Goal: Find contact information: Find contact information

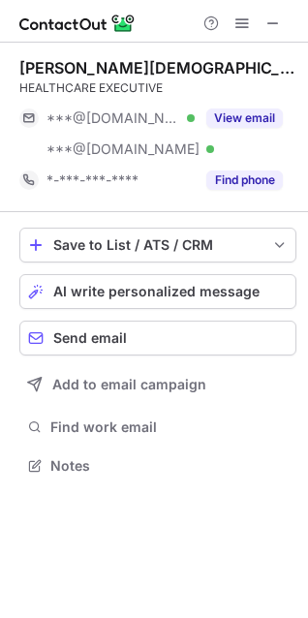
scroll to position [453, 308]
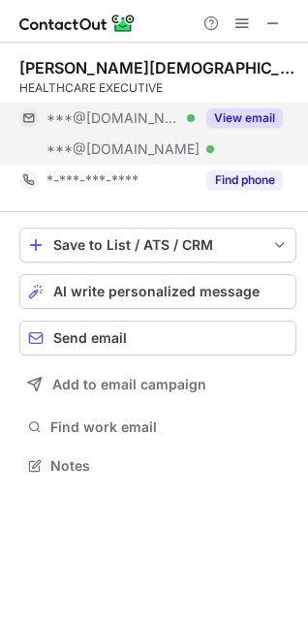
click at [264, 118] on button "View email" at bounding box center [244, 118] width 77 height 19
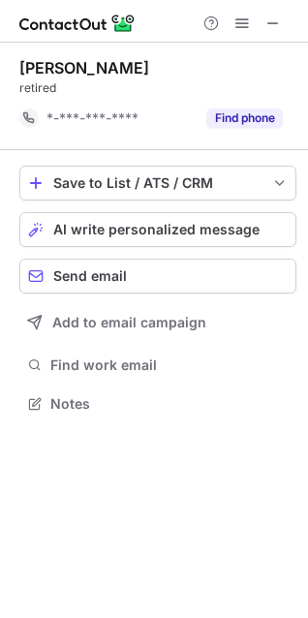
scroll to position [391, 308]
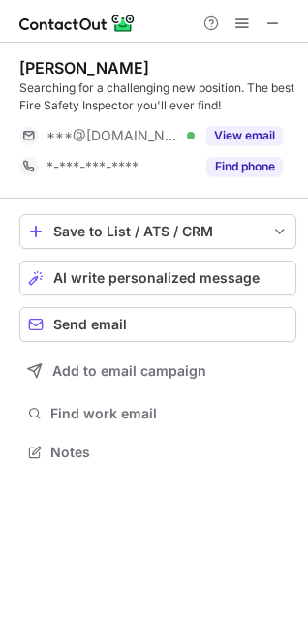
scroll to position [439, 308]
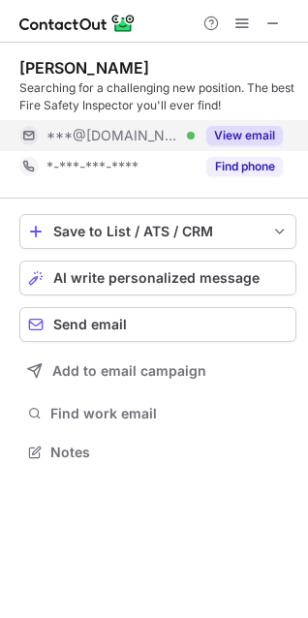
click at [238, 131] on button "View email" at bounding box center [244, 135] width 77 height 19
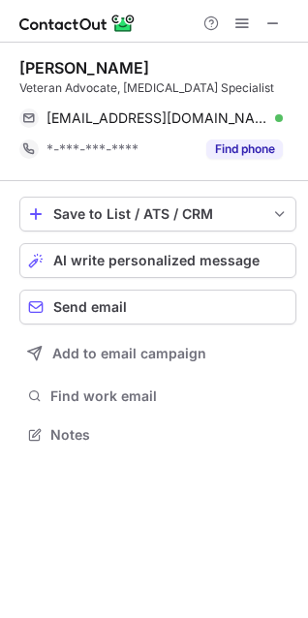
scroll to position [422, 308]
